Goal: Information Seeking & Learning: Learn about a topic

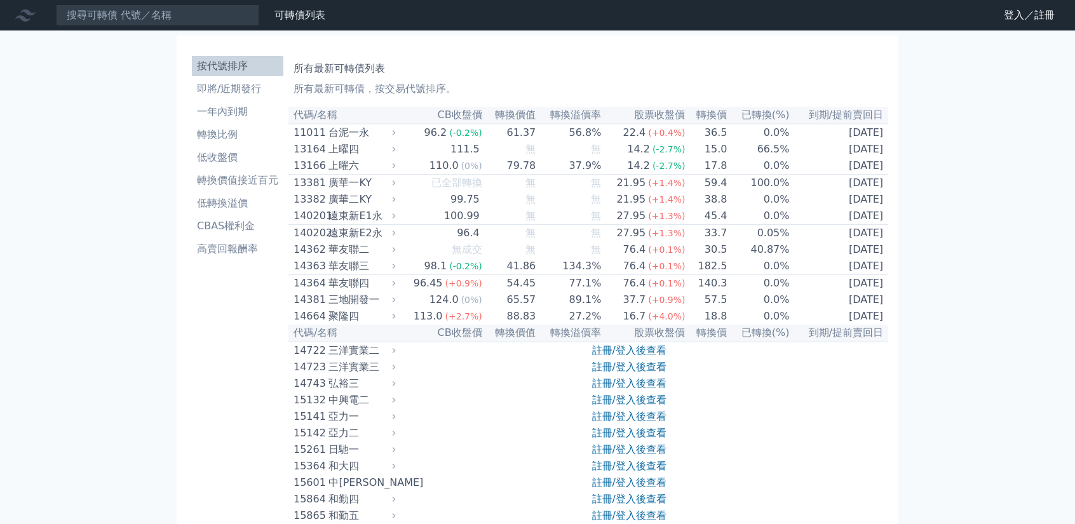
click at [194, 3] on nav "可轉債列表 財務數據 可轉債列表 財務數據 登入／註冊 登入／註冊" at bounding box center [537, 15] width 1075 height 30
click at [194, 7] on input at bounding box center [157, 15] width 203 height 22
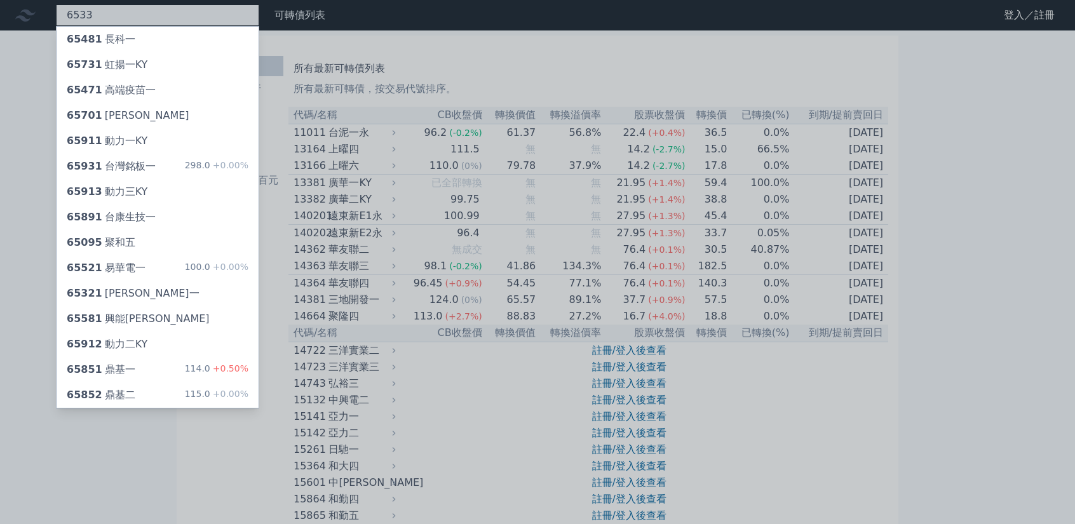
type input "6533"
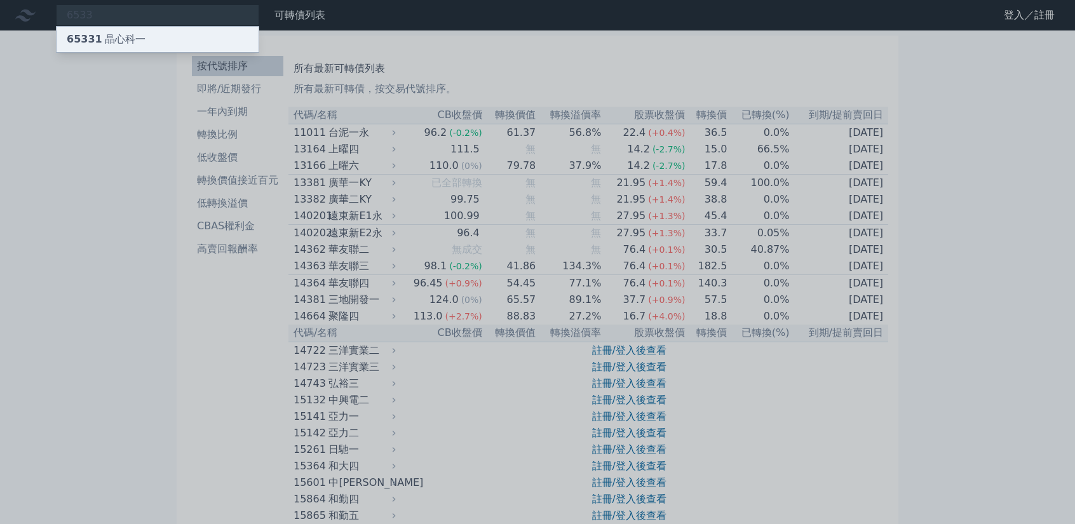
click at [179, 37] on div "65331 晶心科一" at bounding box center [158, 39] width 202 height 25
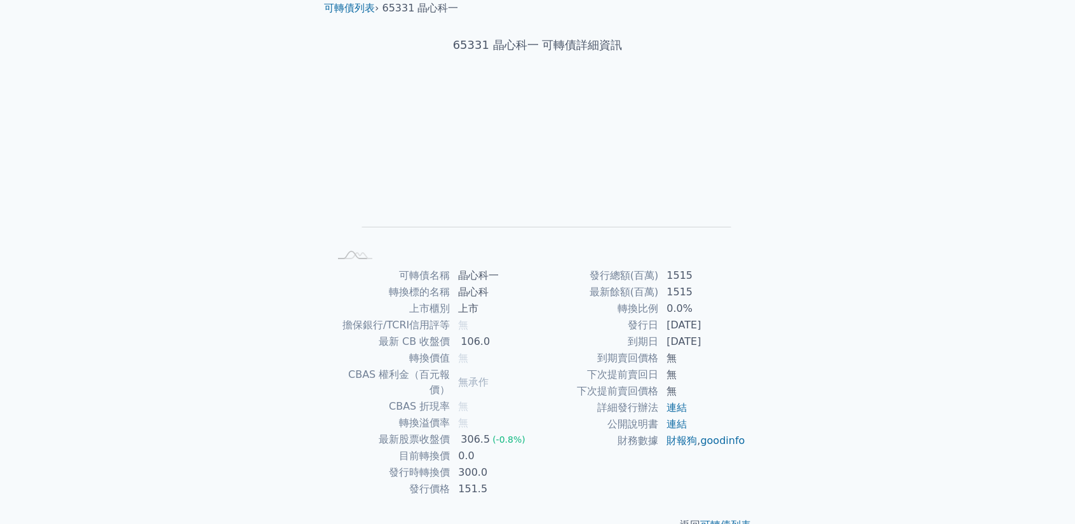
scroll to position [64, 0]
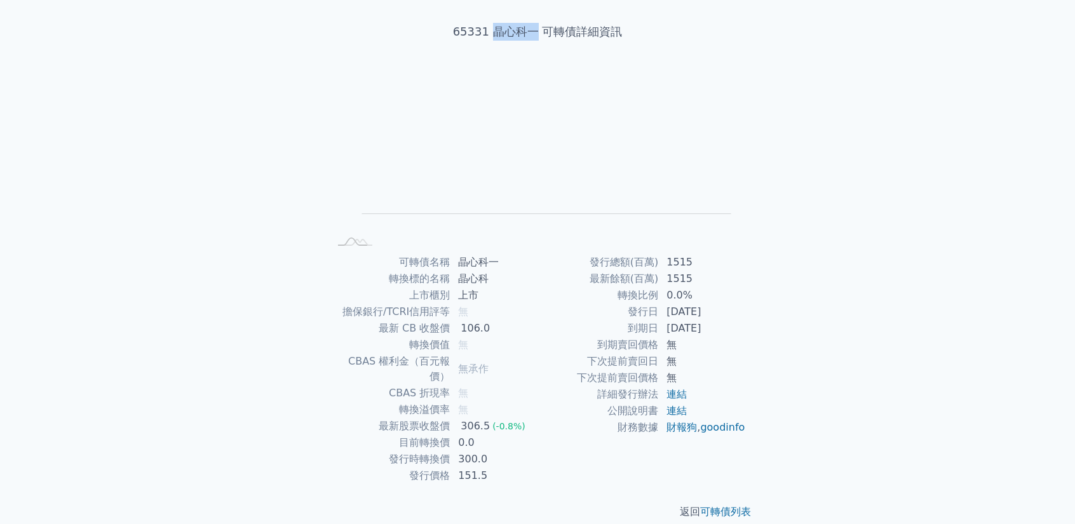
drag, startPoint x: 494, startPoint y: 29, endPoint x: 536, endPoint y: 32, distance: 42.7
click at [536, 32] on h1 "65331 晶心科一 可轉債詳細資訊" at bounding box center [537, 32] width 447 height 18
drag, startPoint x: 407, startPoint y: 314, endPoint x: 393, endPoint y: 314, distance: 13.4
click at [393, 314] on td "擔保銀行/TCRI信用評等" at bounding box center [389, 312] width 121 height 17
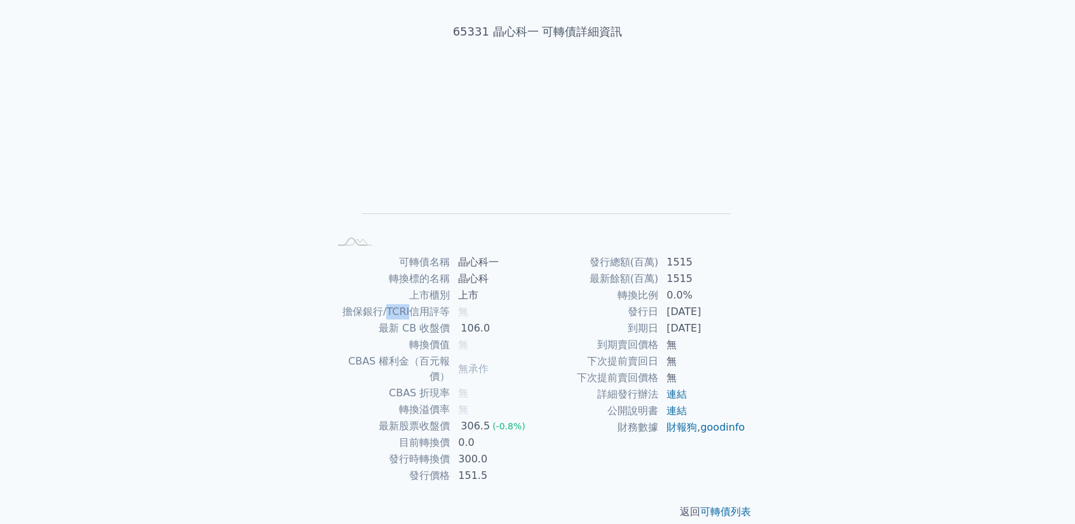
click at [393, 314] on td "擔保銀行/TCRI信用評等" at bounding box center [389, 312] width 121 height 17
click at [686, 409] on link "連結" at bounding box center [676, 411] width 20 height 12
